Goal: Transaction & Acquisition: Purchase product/service

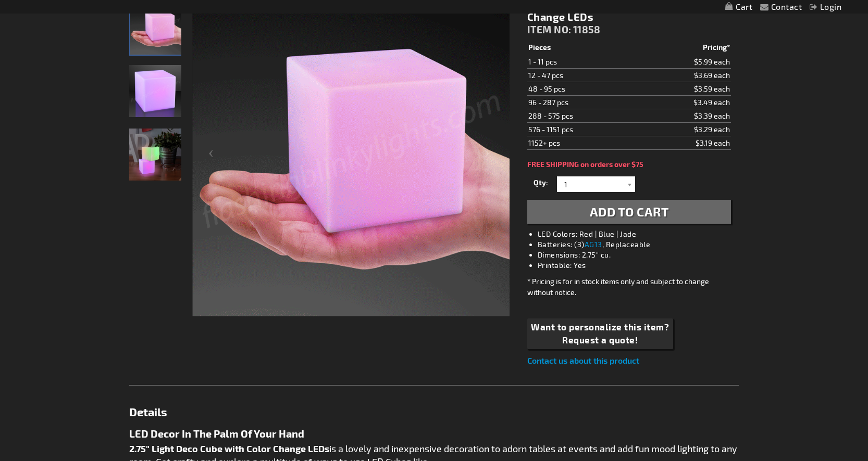
scroll to position [166, 0]
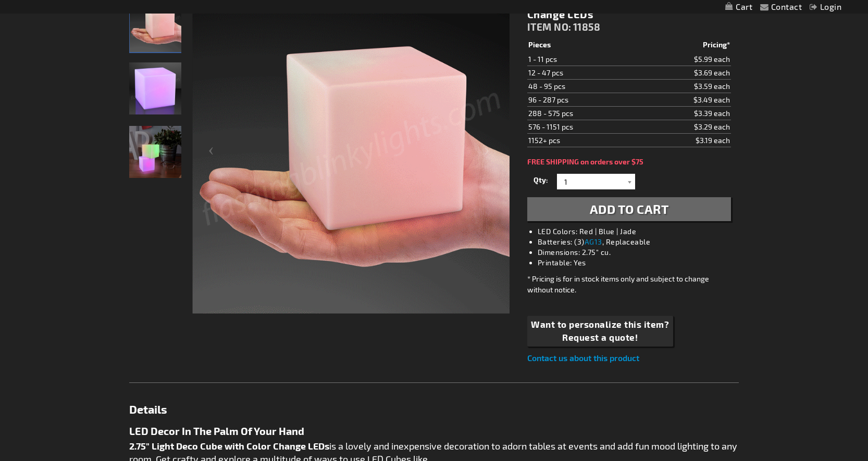
click at [157, 148] on img "Multicolor Deco Light Cube" at bounding box center [155, 152] width 52 height 52
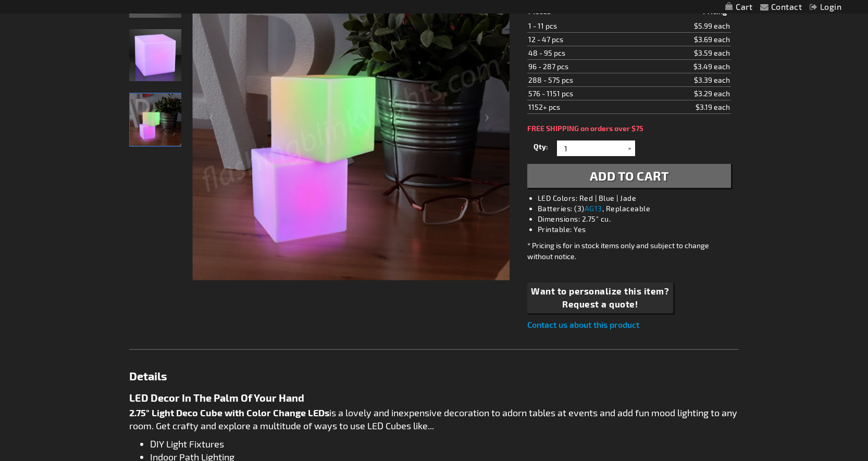
scroll to position [206, 0]
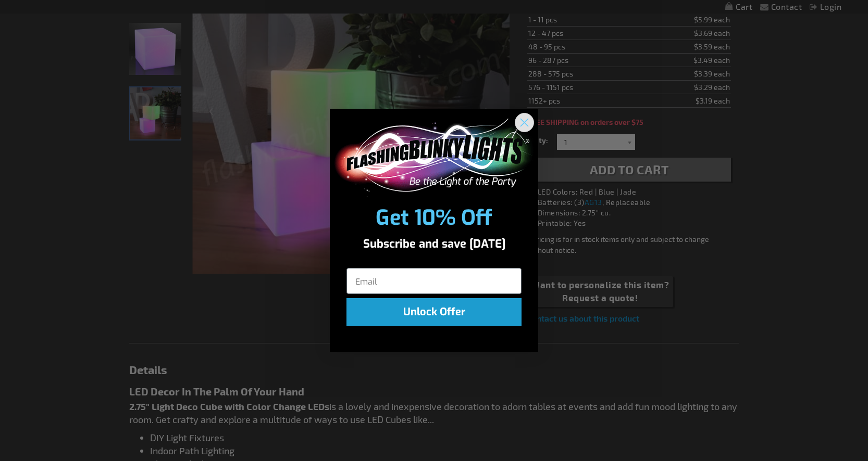
click at [520, 125] on circle "Close dialog" at bounding box center [524, 122] width 17 height 17
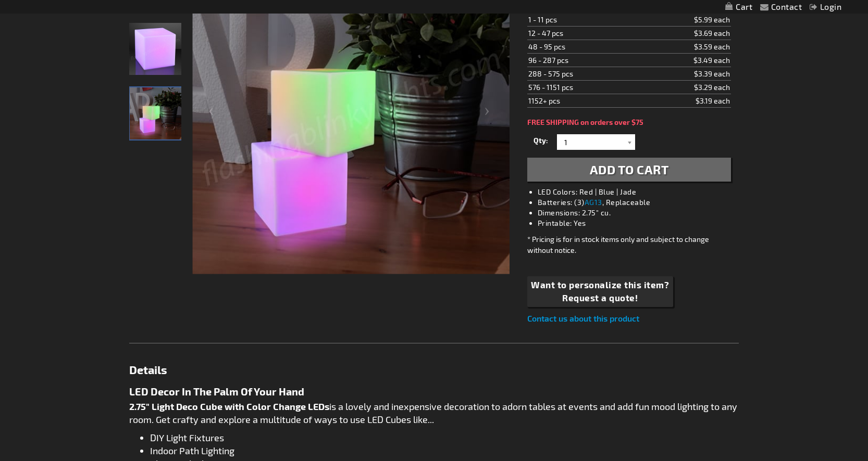
scroll to position [205, 0]
click at [630, 140] on div at bounding box center [630, 143] width 10 height 16
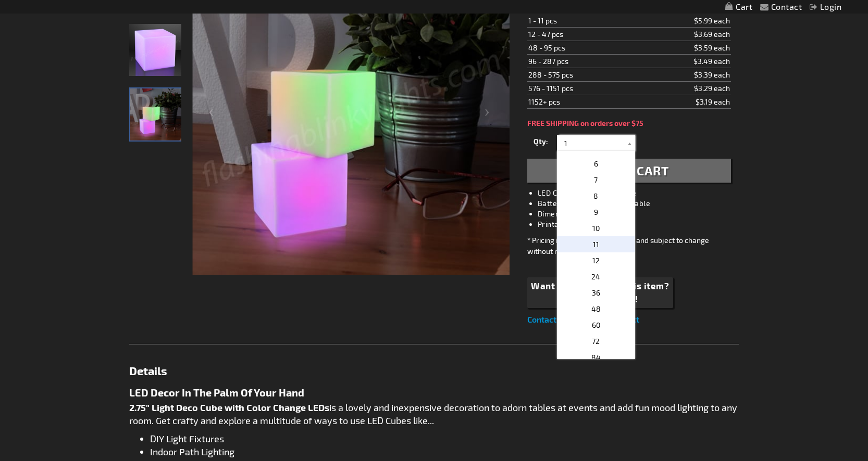
scroll to position [89, 0]
click at [608, 293] on p "48" at bounding box center [596, 297] width 78 height 16
type input "48"
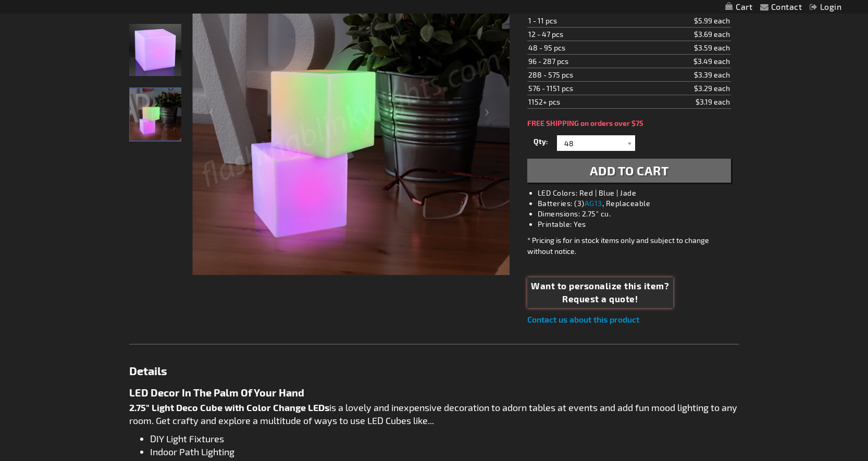
click at [644, 288] on span "Want to personalize this item?" at bounding box center [600, 287] width 138 height 14
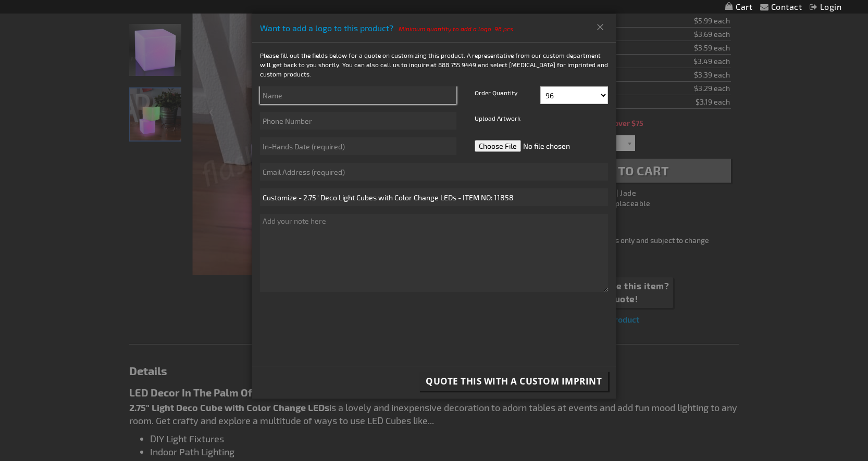
click at [393, 98] on input "text" at bounding box center [358, 95] width 196 height 18
type input "Monishee Matin"
type input "6463882225"
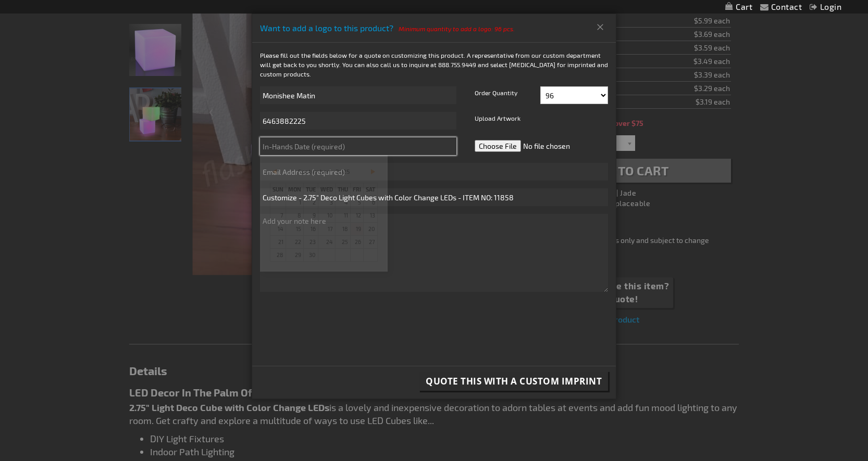
click at [371, 144] on input "text" at bounding box center [358, 147] width 196 height 18
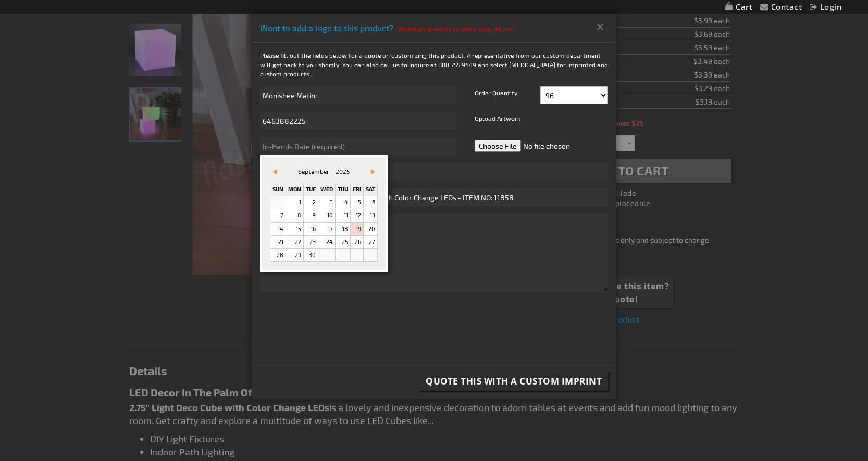
click at [377, 266] on div "&#x3c;zurück Vor&#x3e; [DATE] Sun Mon Tue Wed Thu Fri Sat 1 2 3 4 5 6 7 8 9 10 …" at bounding box center [324, 213] width 128 height 117
click at [373, 170] on span "Vor&#x3e;" at bounding box center [373, 171] width 4 height 5
click at [359, 217] on link "10" at bounding box center [357, 215] width 13 height 13
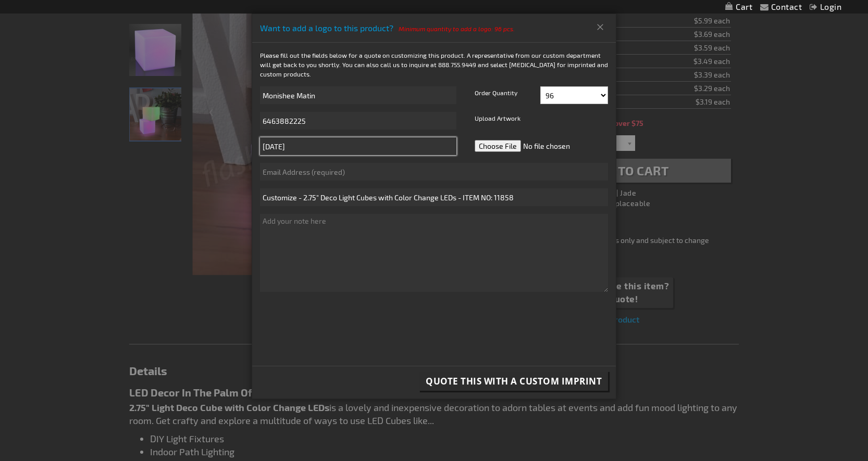
click at [328, 149] on input "[DATE]" at bounding box center [358, 147] width 196 height 18
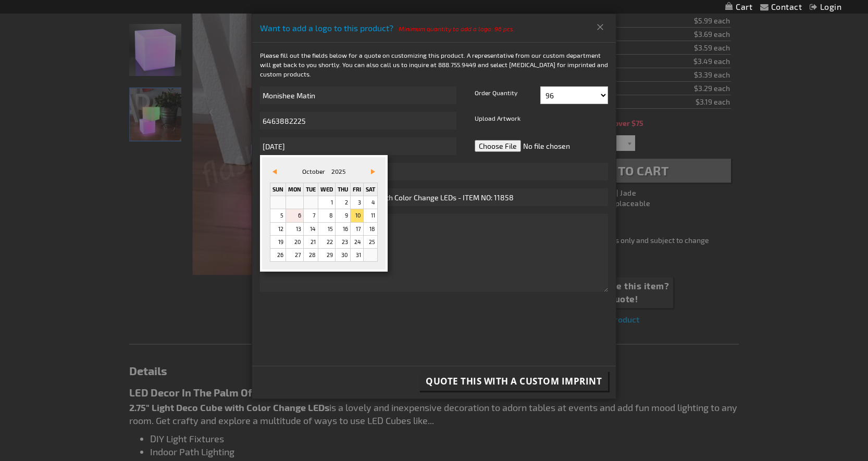
click at [297, 217] on link "6" at bounding box center [294, 215] width 17 height 13
type input "[DATE]"
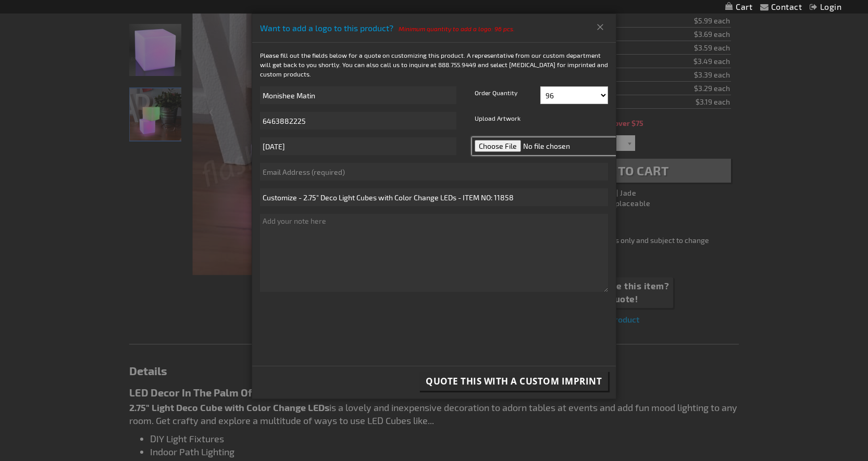
click at [506, 147] on input "file" at bounding box center [545, 147] width 147 height 18
type input "C:\fakepath\Modal-Primary-Logo (1).png"
click at [468, 180] on input "text" at bounding box center [434, 172] width 348 height 18
type input "[EMAIL_ADDRESS][DOMAIN_NAME]"
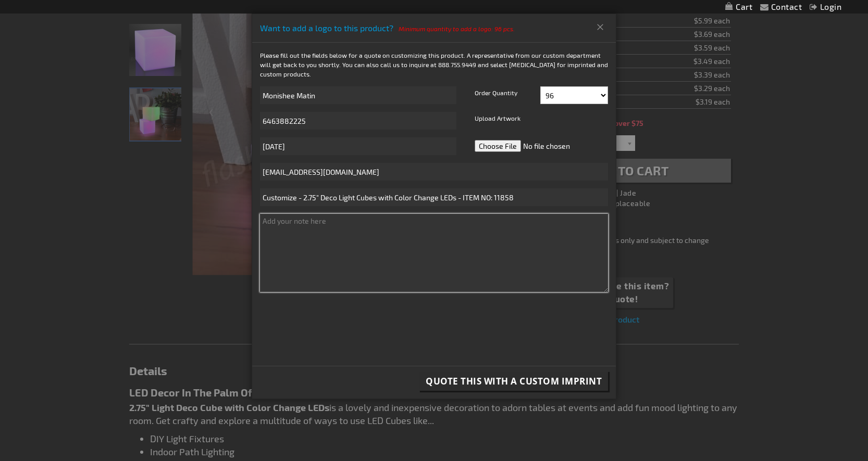
click at [468, 240] on textarea at bounding box center [434, 253] width 348 height 78
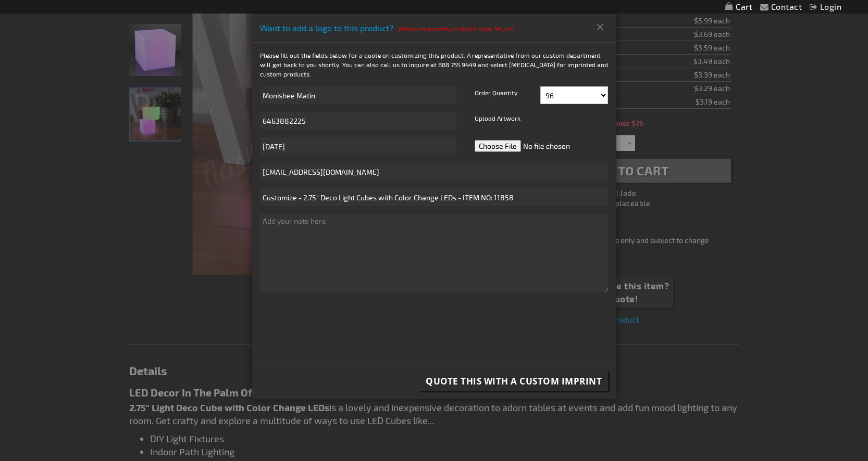
click at [536, 384] on span "Quote this with a Custom Imprint" at bounding box center [514, 382] width 176 height 12
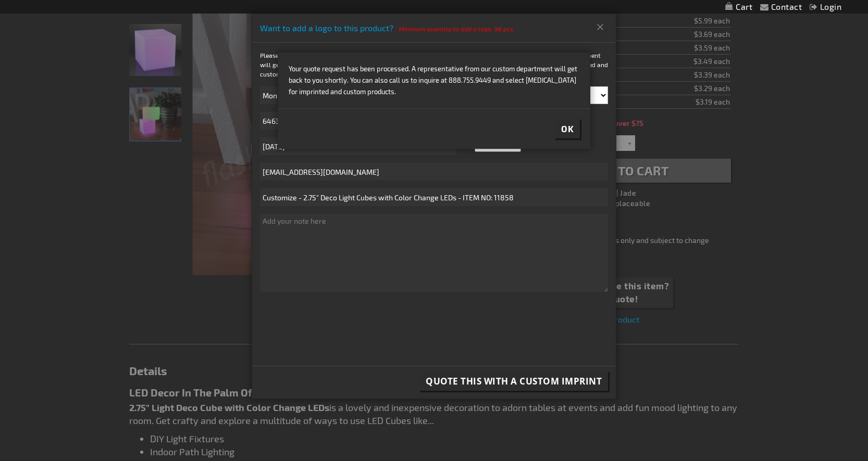
click at [576, 129] on button "Ok" at bounding box center [567, 128] width 25 height 19
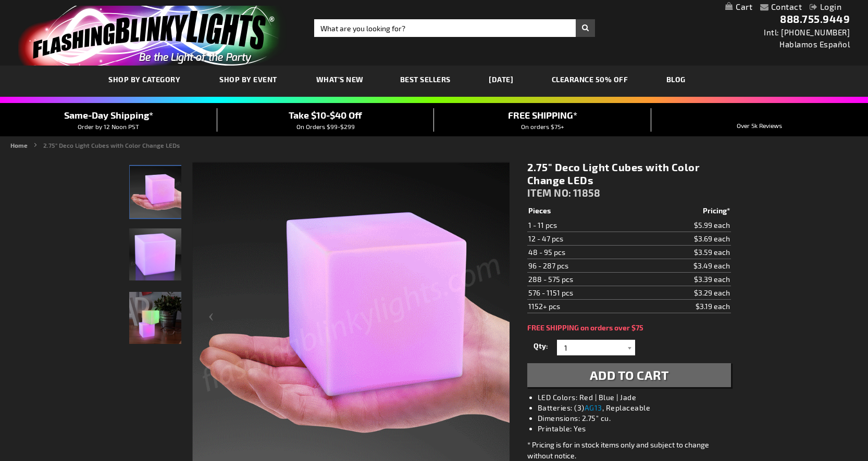
click at [429, 80] on span "Best Sellers" at bounding box center [425, 79] width 51 height 9
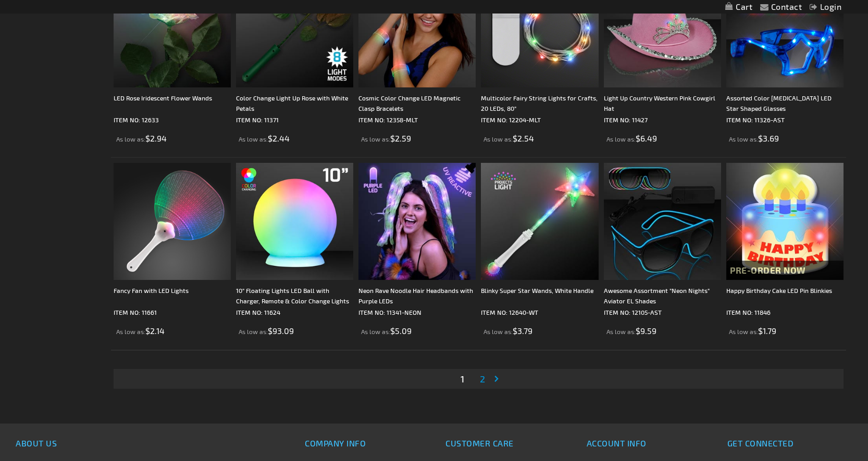
scroll to position [1916, 0]
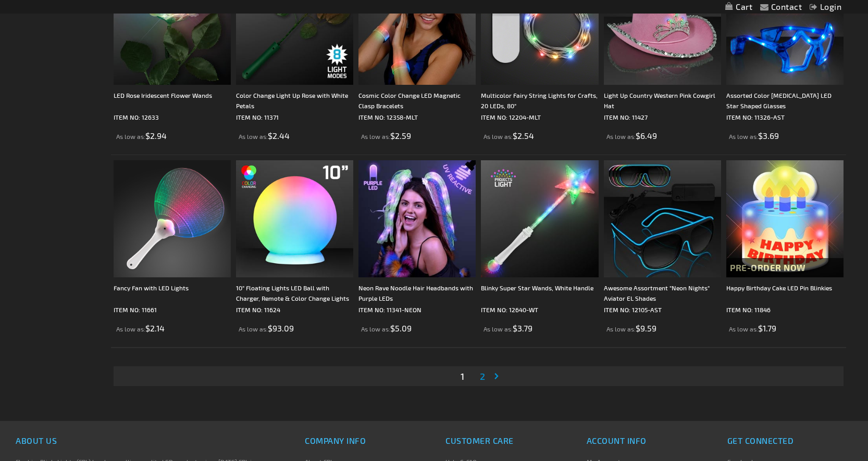
click at [484, 379] on span "2" at bounding box center [482, 376] width 5 height 11
